Goal: Find specific page/section: Find specific page/section

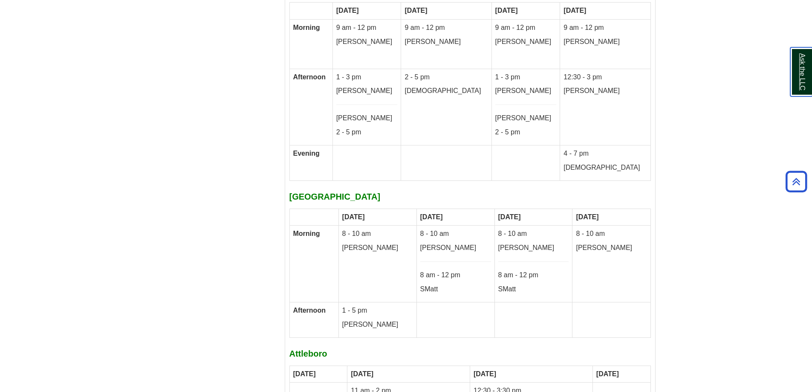
scroll to position [5169, 0]
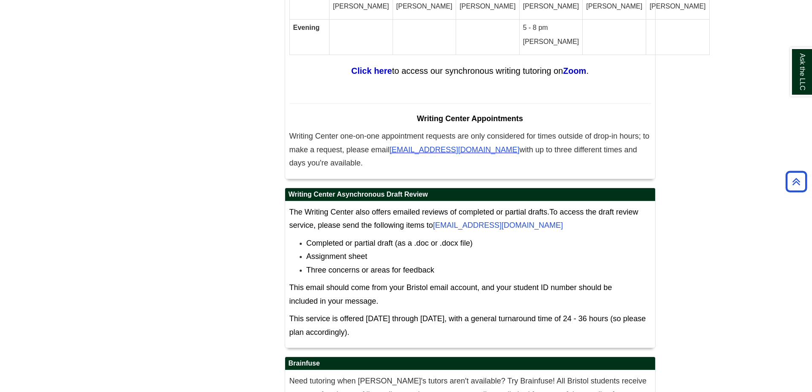
scroll to position [5339, 0]
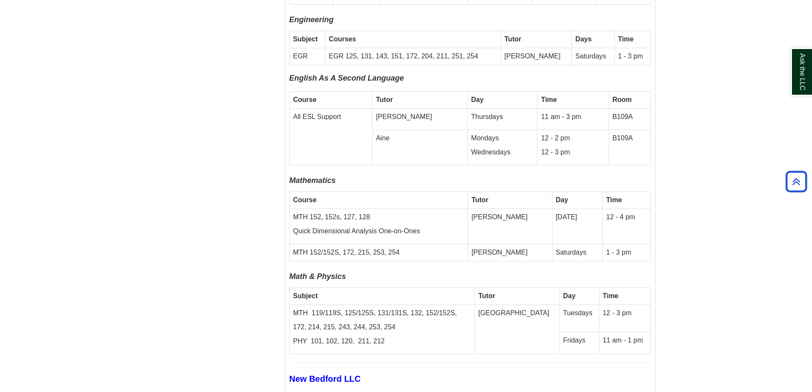
scroll to position [2940, 0]
